Goal: Task Accomplishment & Management: Manage account settings

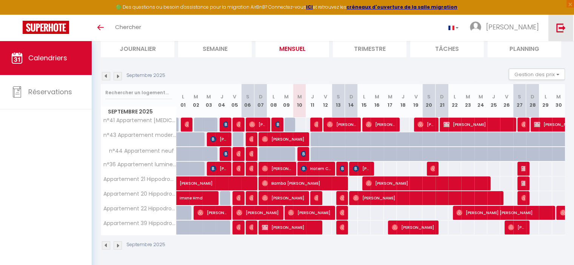
click at [561, 29] on img at bounding box center [560, 27] width 9 height 9
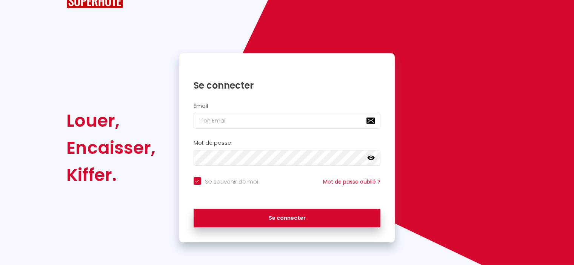
scroll to position [14, 0]
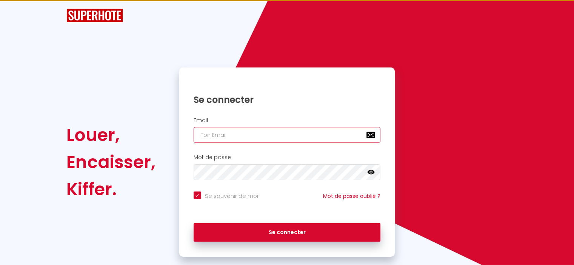
type input "[EMAIL_ADDRESS][DOMAIN_NAME]"
click at [275, 133] on input "[EMAIL_ADDRESS][DOMAIN_NAME]" at bounding box center [287, 135] width 187 height 16
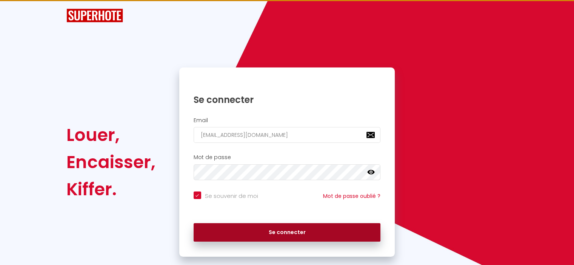
click at [237, 231] on button "Se connecter" at bounding box center [287, 232] width 187 height 19
checkbox input "true"
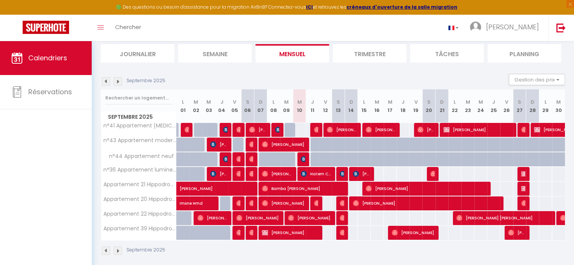
scroll to position [54, 0]
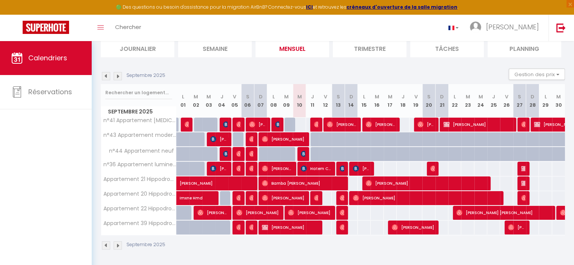
click at [118, 77] on img at bounding box center [118, 76] width 8 height 8
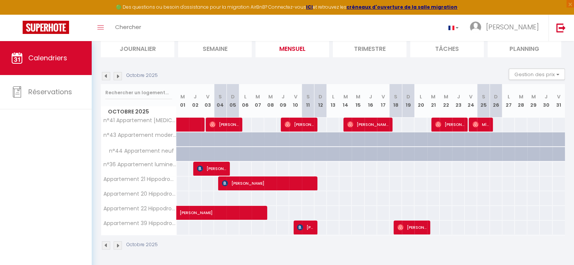
click at [105, 77] on img at bounding box center [106, 76] width 8 height 8
